Goal: Contribute content

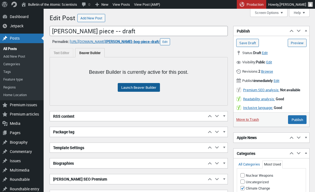
scroll to position [4, 0]
click at [143, 89] on link "Launch Beaver Builder" at bounding box center [139, 87] width 42 height 9
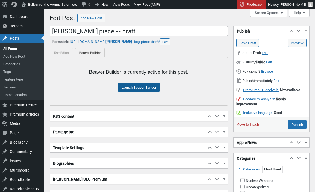
scroll to position [4, 0]
click at [140, 87] on link "Launch Beaver Builder" at bounding box center [139, 87] width 42 height 9
